Goal: Information Seeking & Learning: Learn about a topic

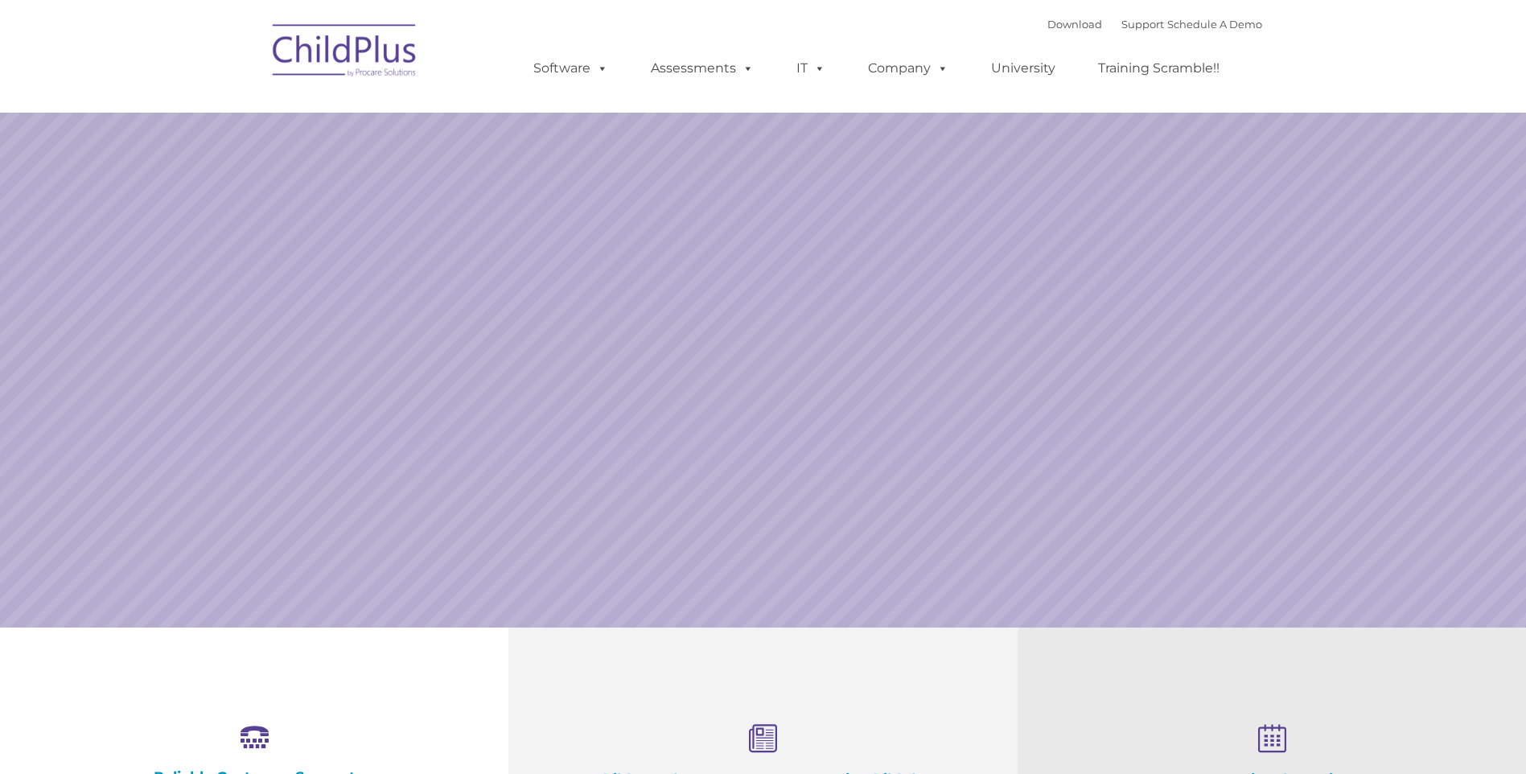
select select "MEDIUM"
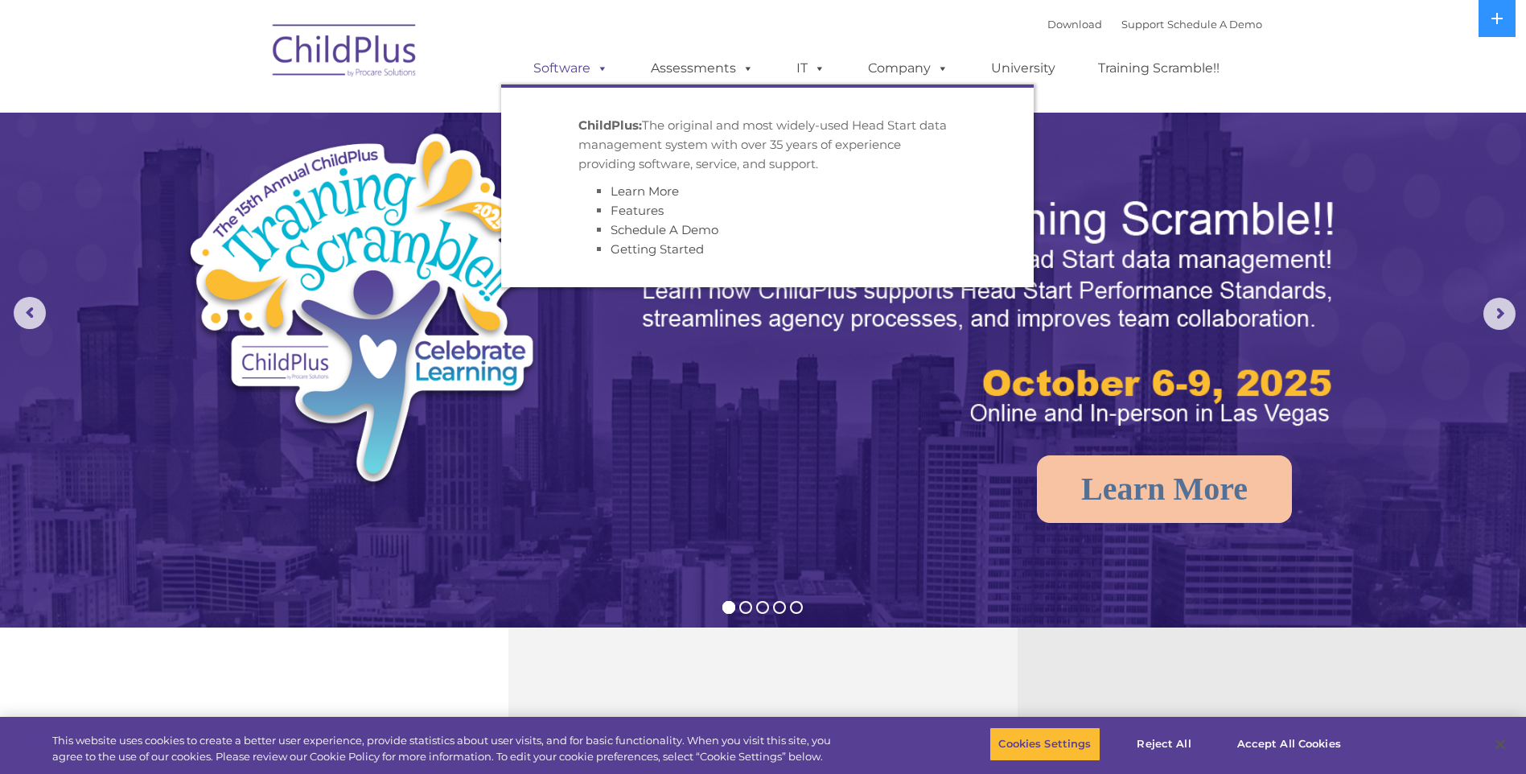
click at [556, 68] on link "Software" at bounding box center [570, 68] width 107 height 32
